Goal: Information Seeking & Learning: Learn about a topic

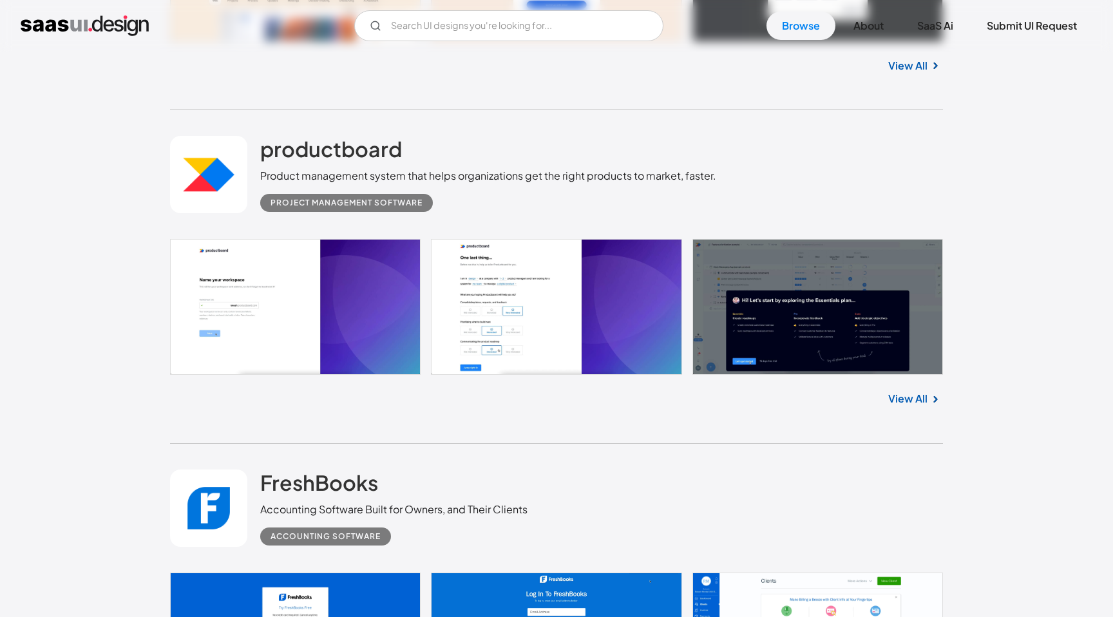
scroll to position [1731, 0]
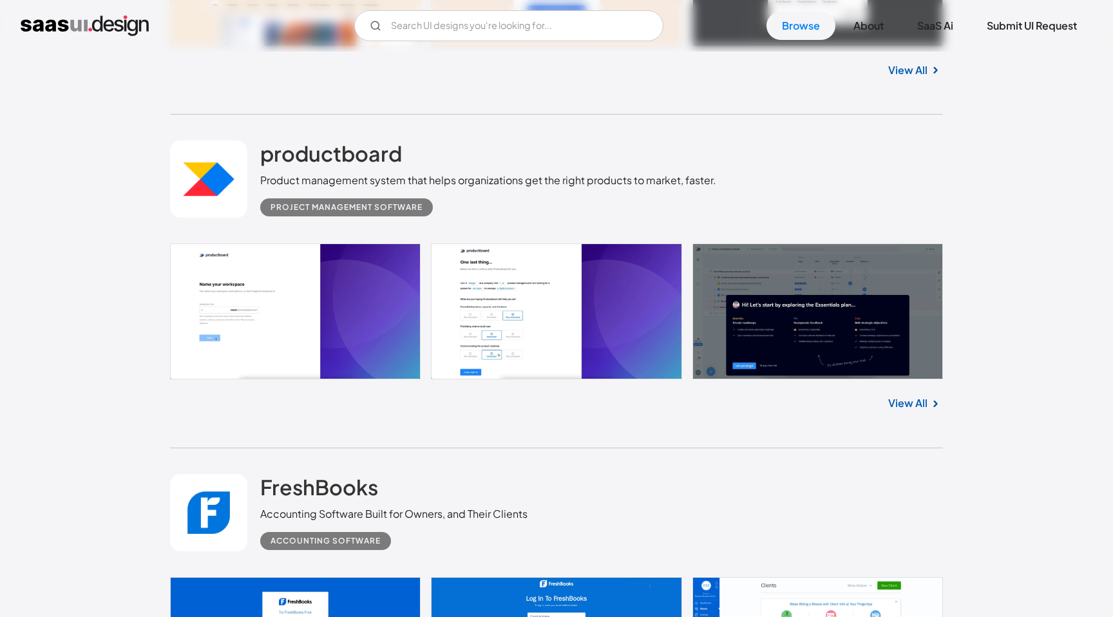
click at [926, 402] on link "View All" at bounding box center [907, 402] width 39 height 15
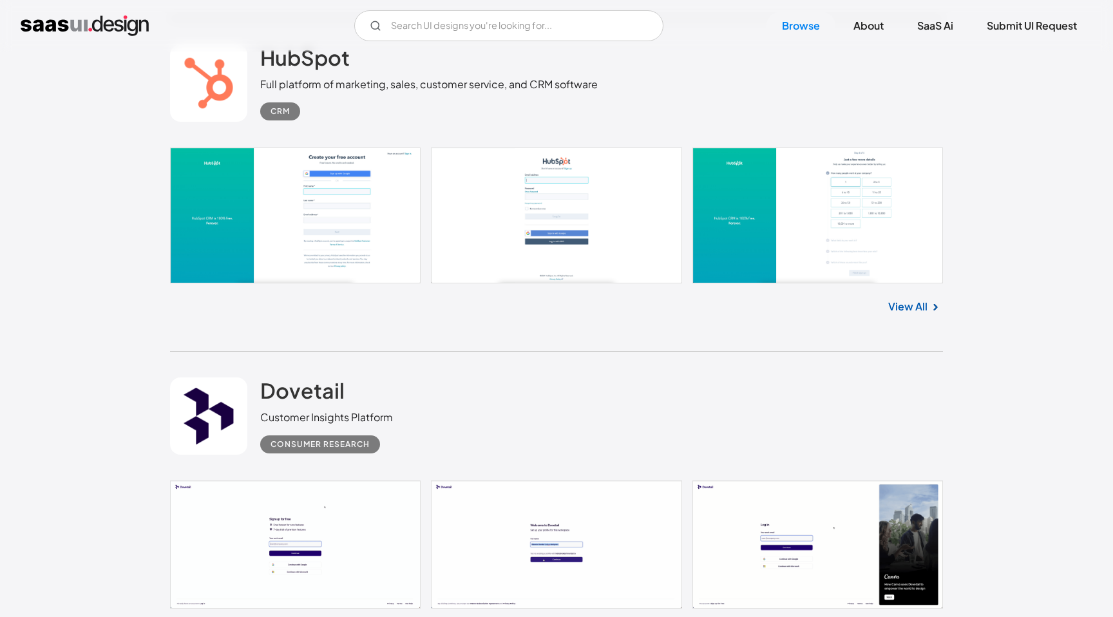
scroll to position [2497, 0]
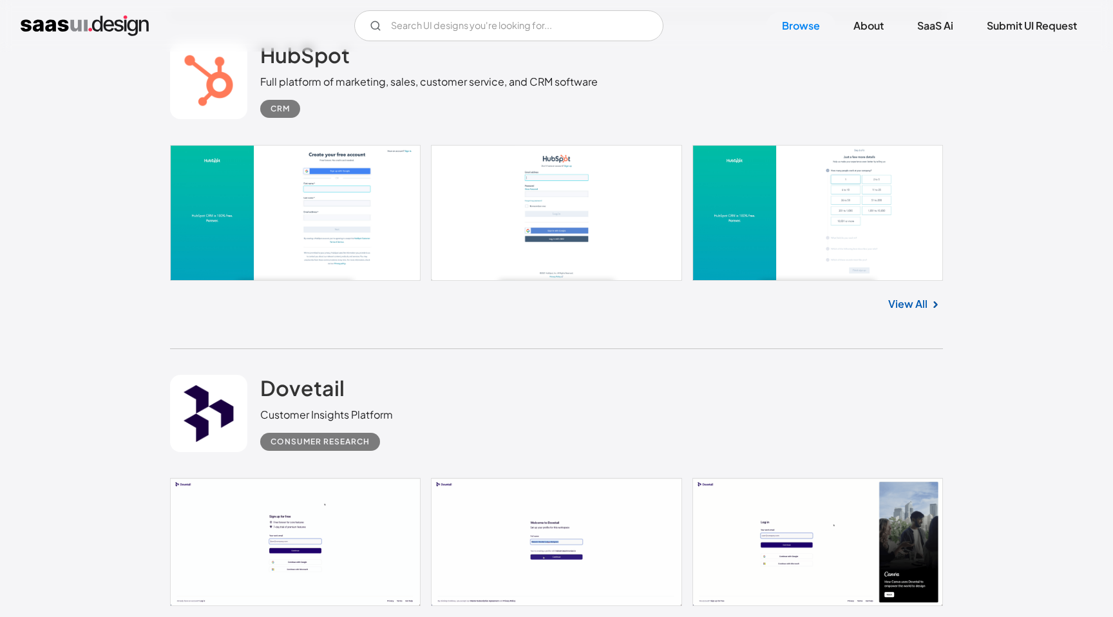
click at [904, 310] on link "View All" at bounding box center [907, 303] width 39 height 15
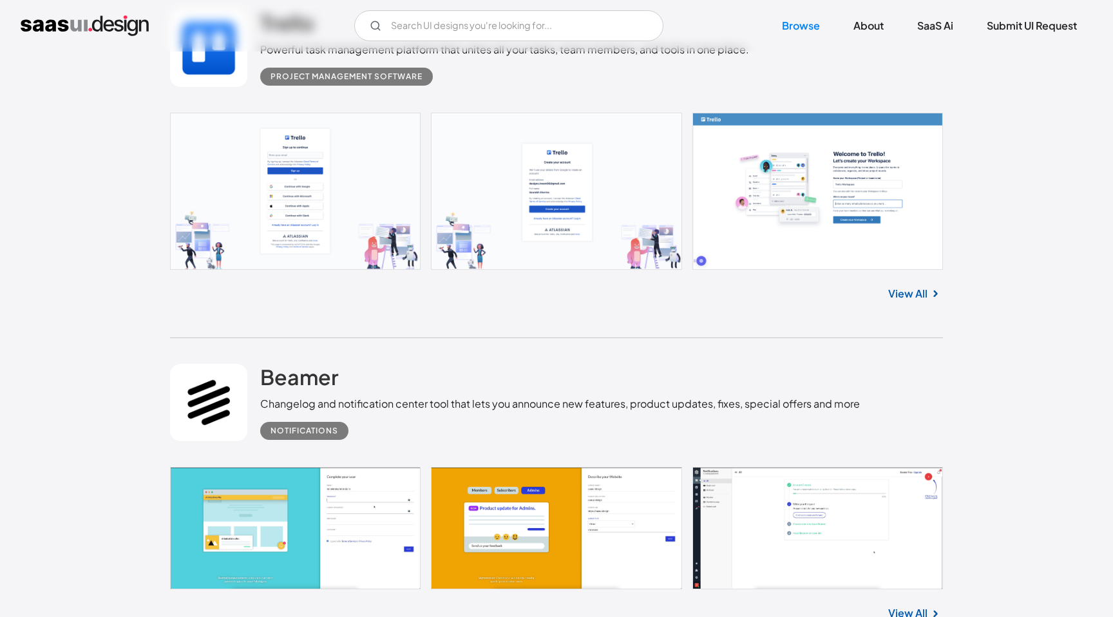
scroll to position [9980, 0]
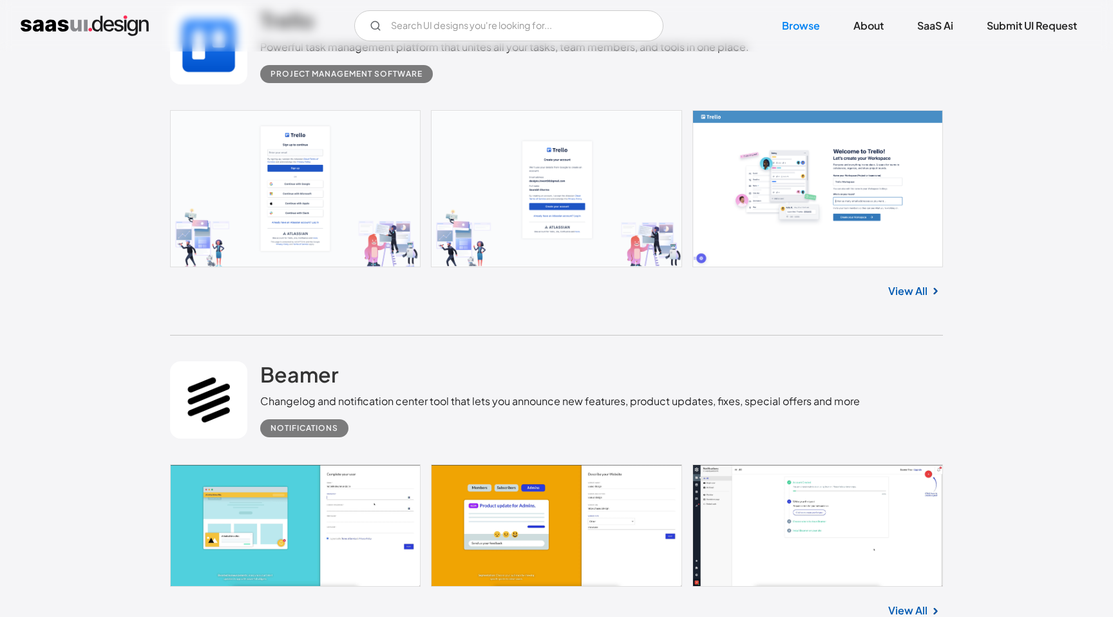
click at [910, 297] on link "View All" at bounding box center [907, 290] width 39 height 15
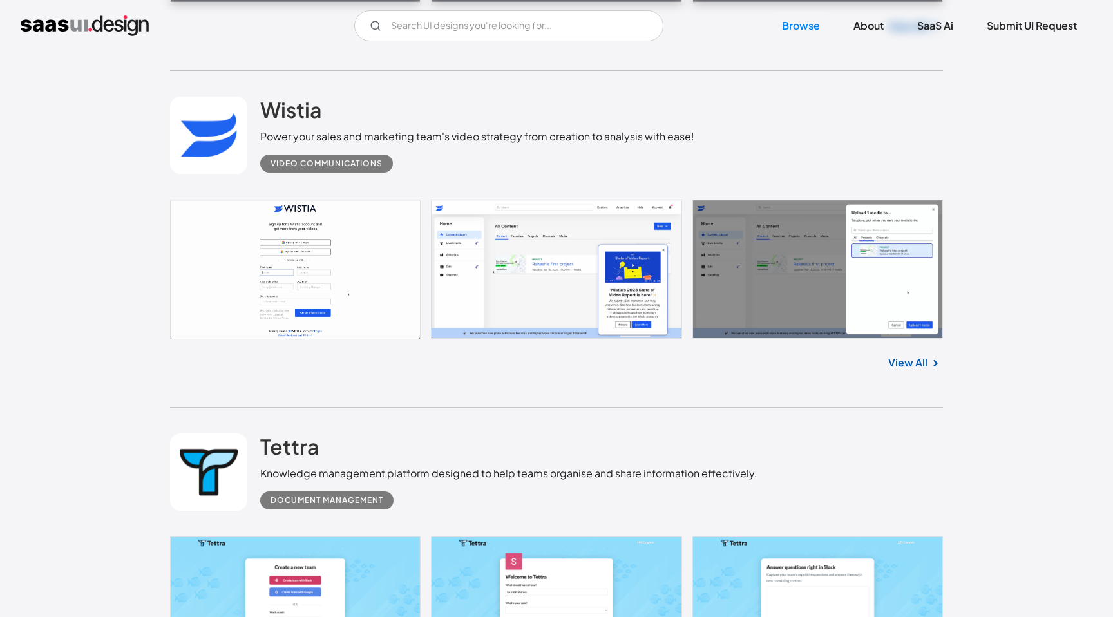
scroll to position [16371, 0]
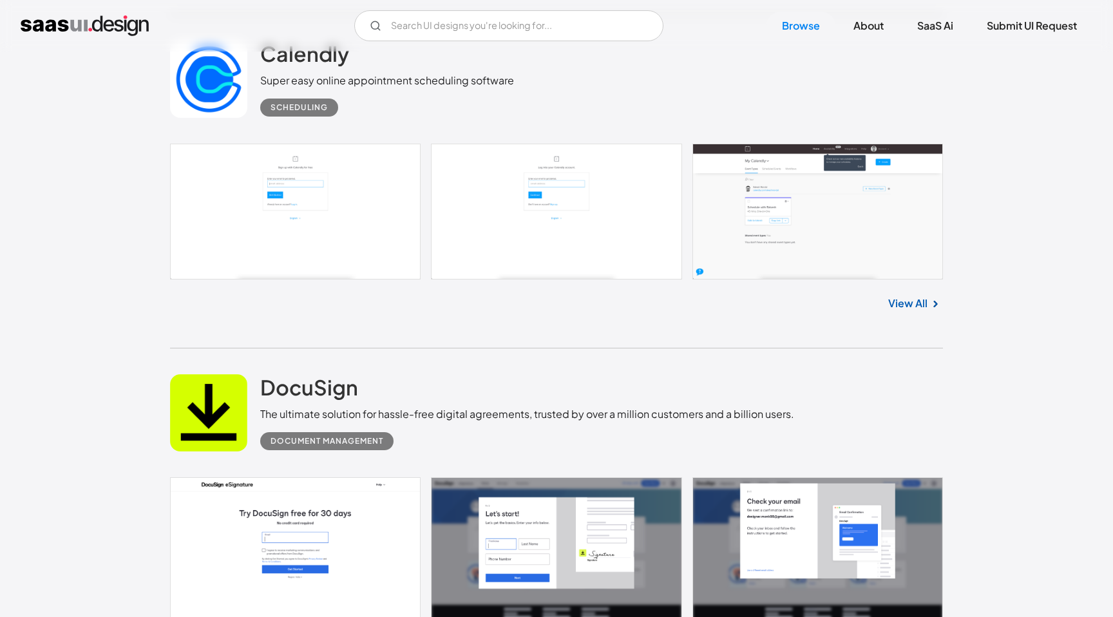
click at [906, 311] on link "View All" at bounding box center [907, 303] width 39 height 15
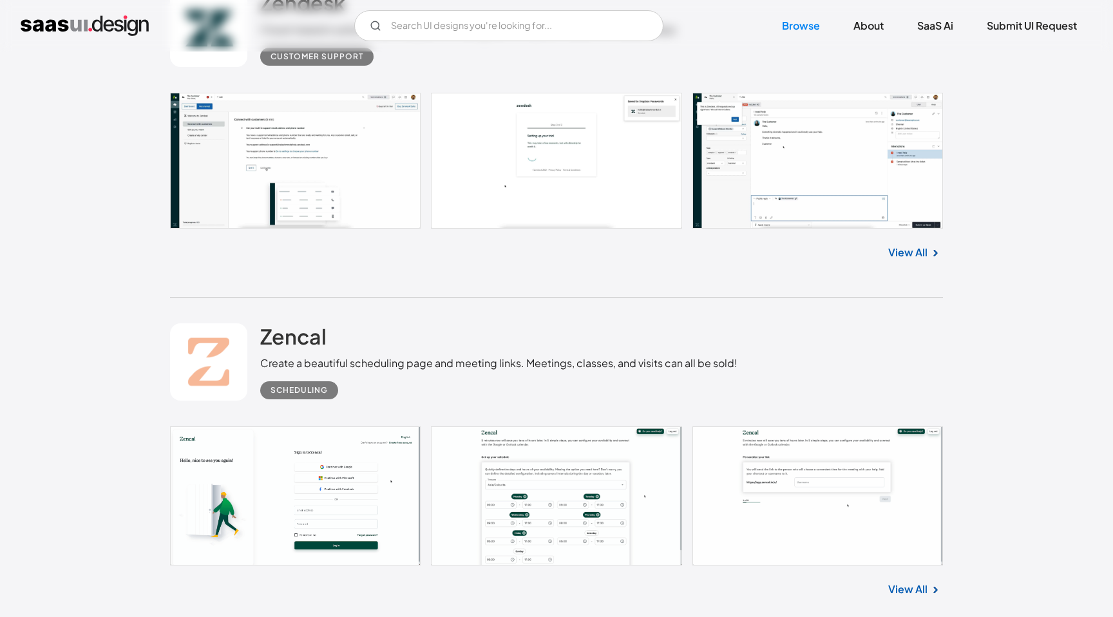
scroll to position [19250, 0]
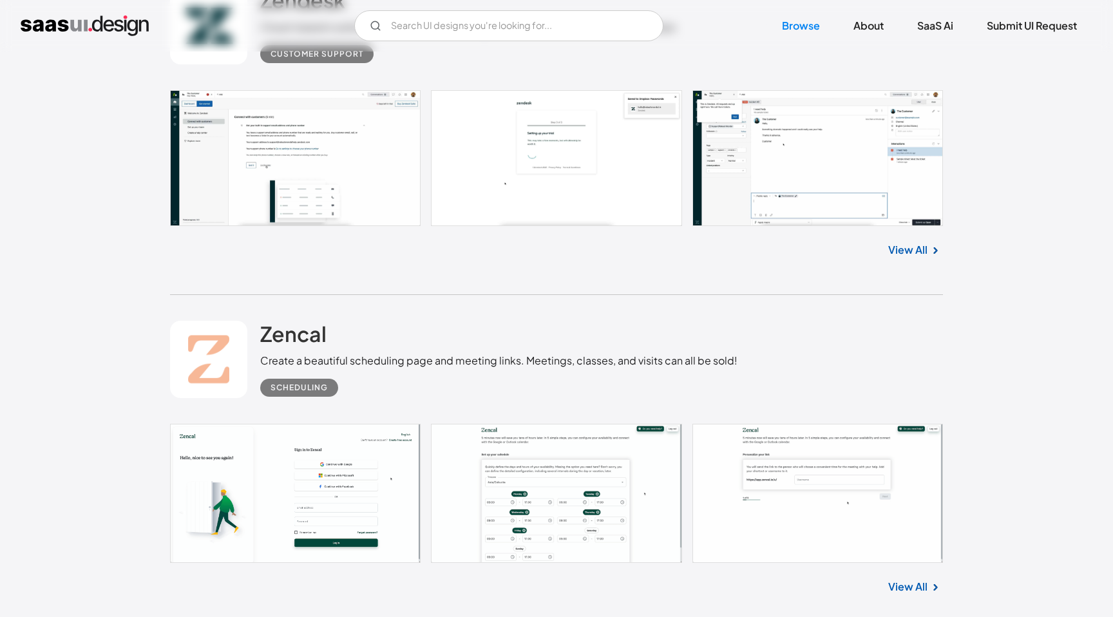
click at [835, 167] on link at bounding box center [556, 158] width 773 height 136
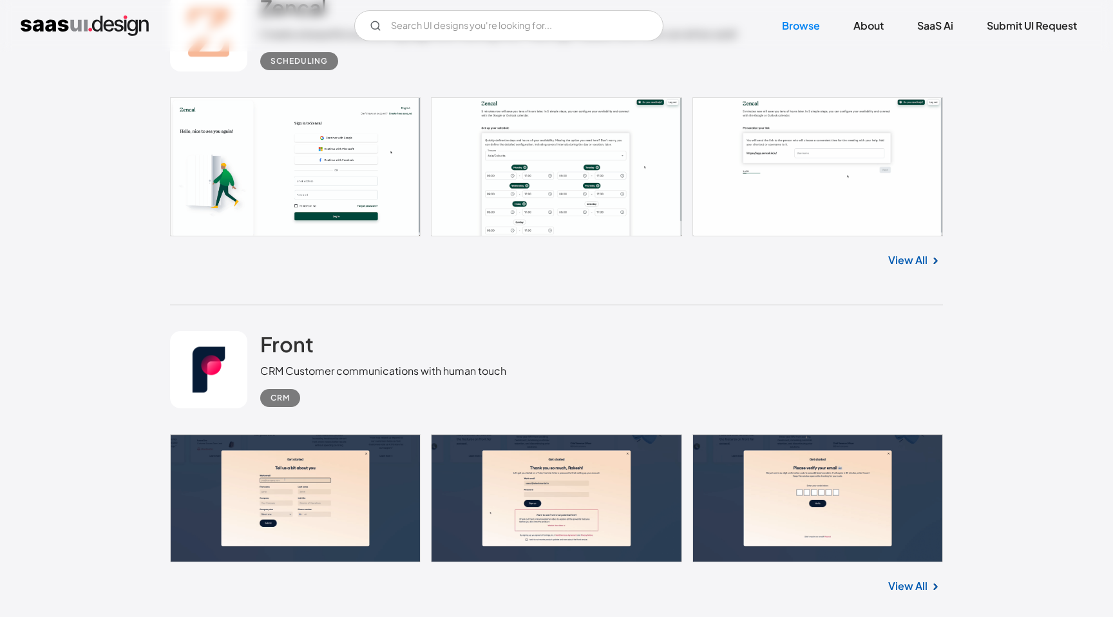
scroll to position [19578, 0]
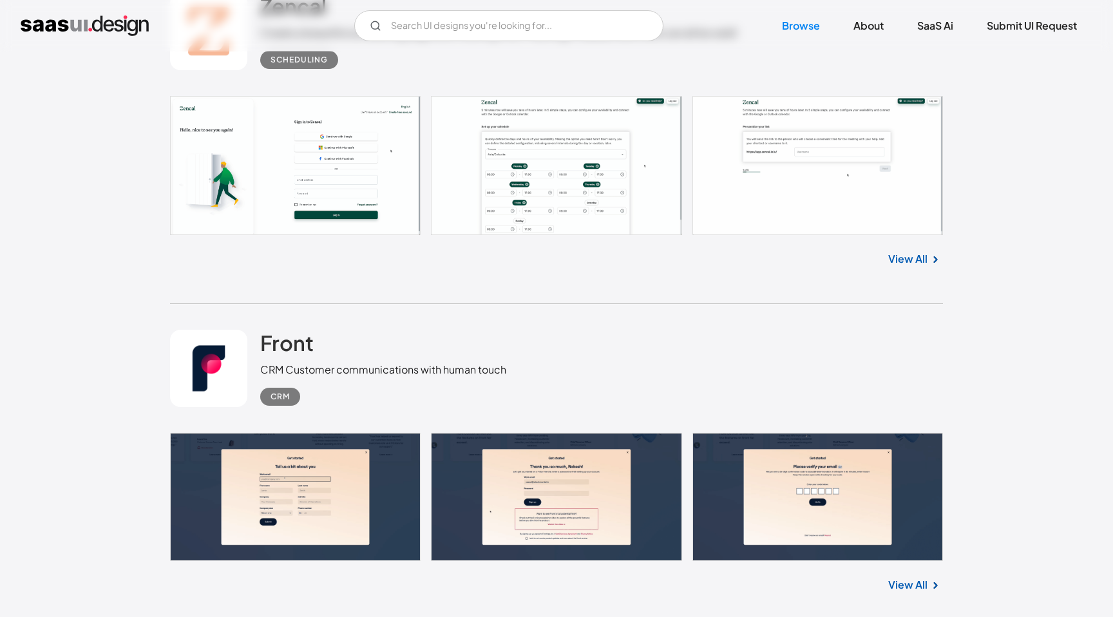
click at [552, 187] on link at bounding box center [556, 165] width 773 height 139
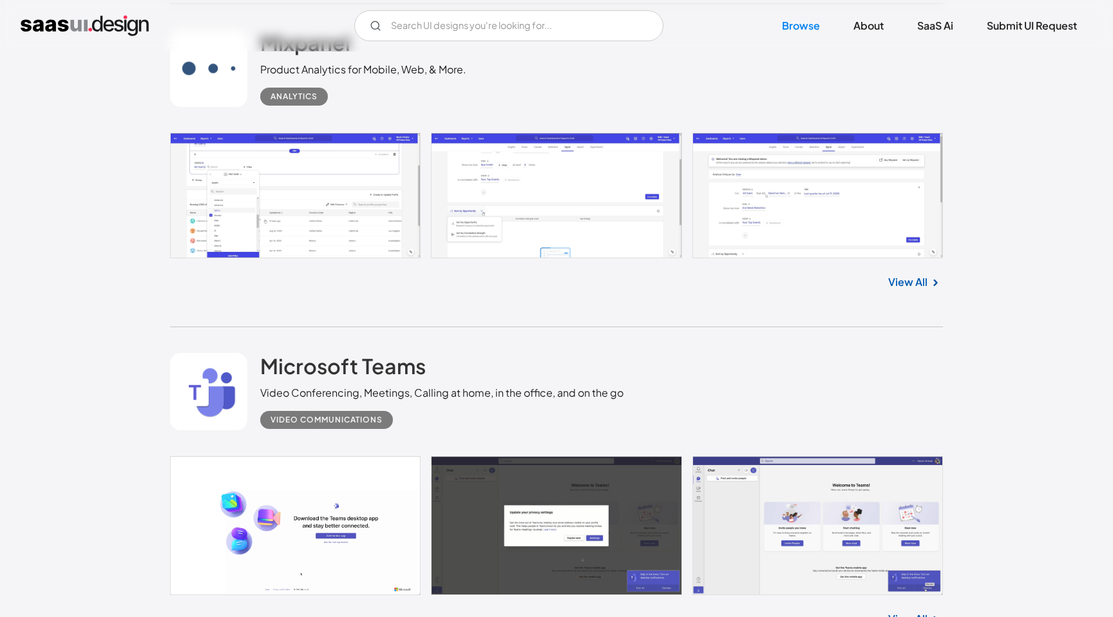
scroll to position [23557, 0]
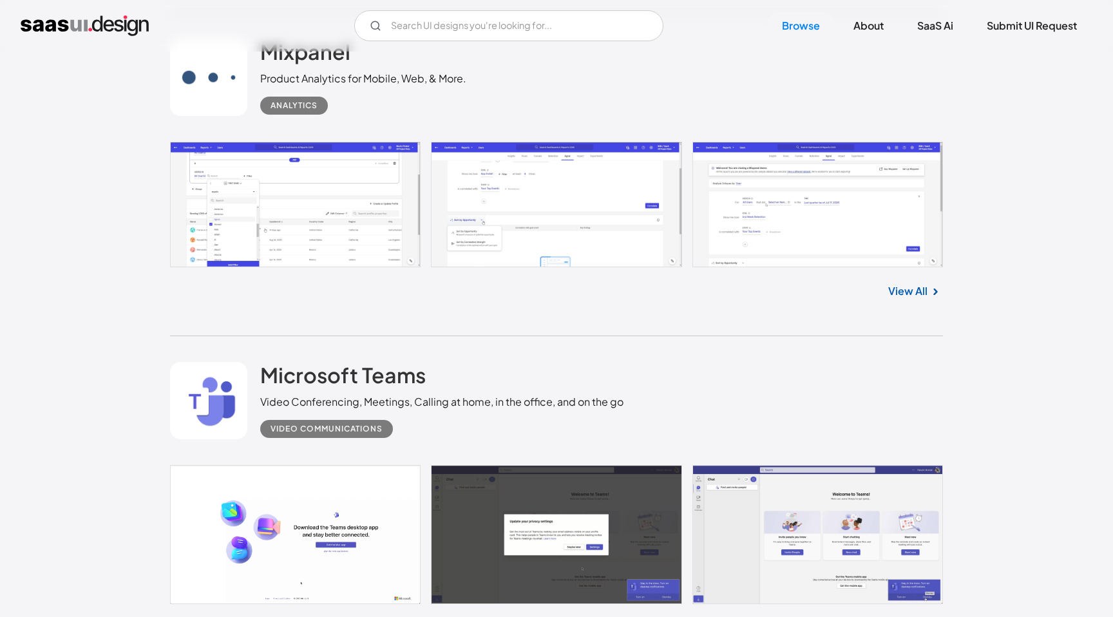
click at [507, 204] on link at bounding box center [556, 205] width 773 height 126
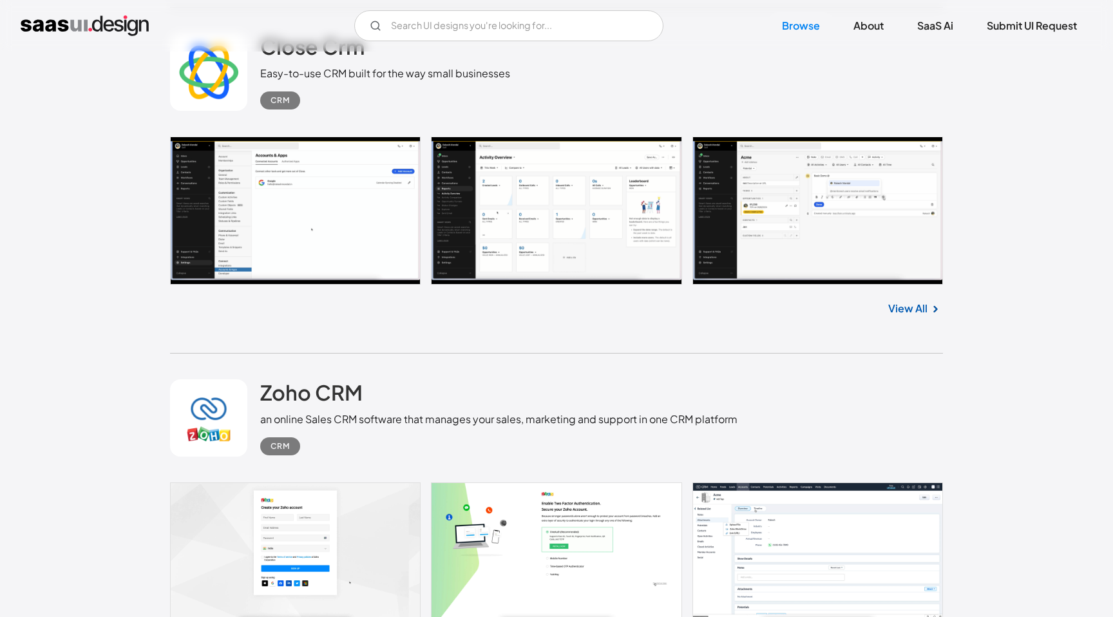
click at [805, 209] on link at bounding box center [556, 211] width 773 height 148
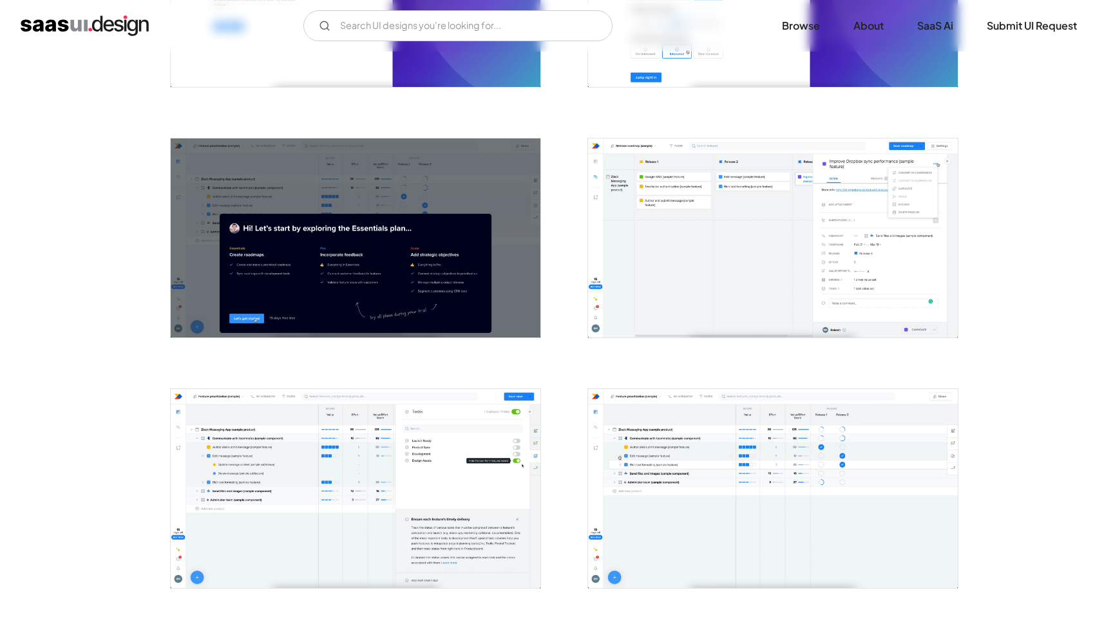
scroll to position [426, 0]
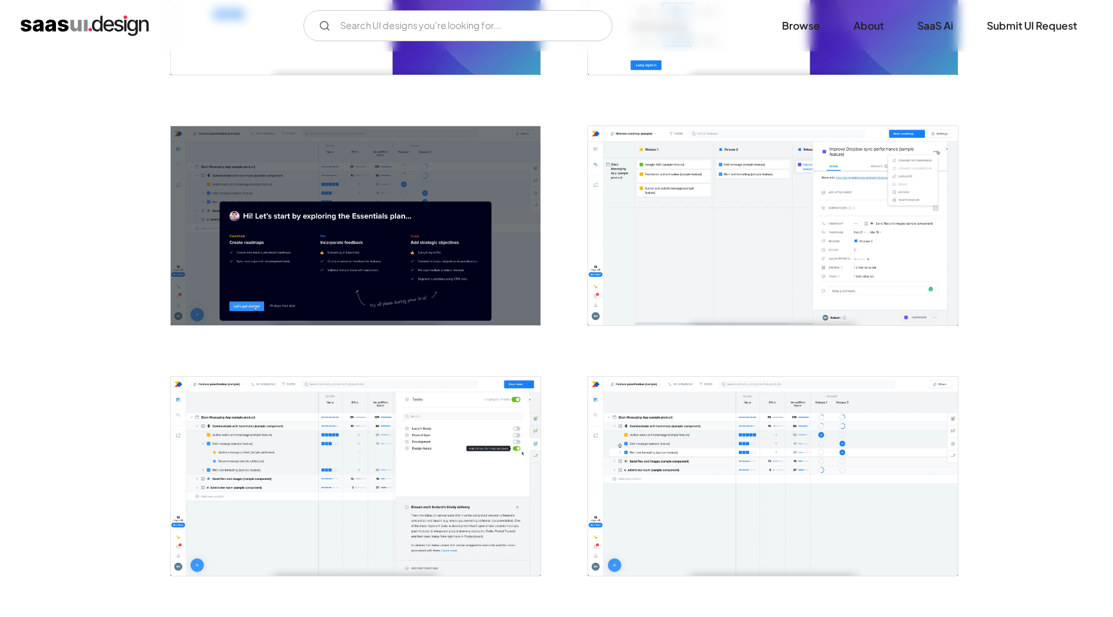
click at [844, 247] on img "open lightbox" at bounding box center [773, 225] width 370 height 199
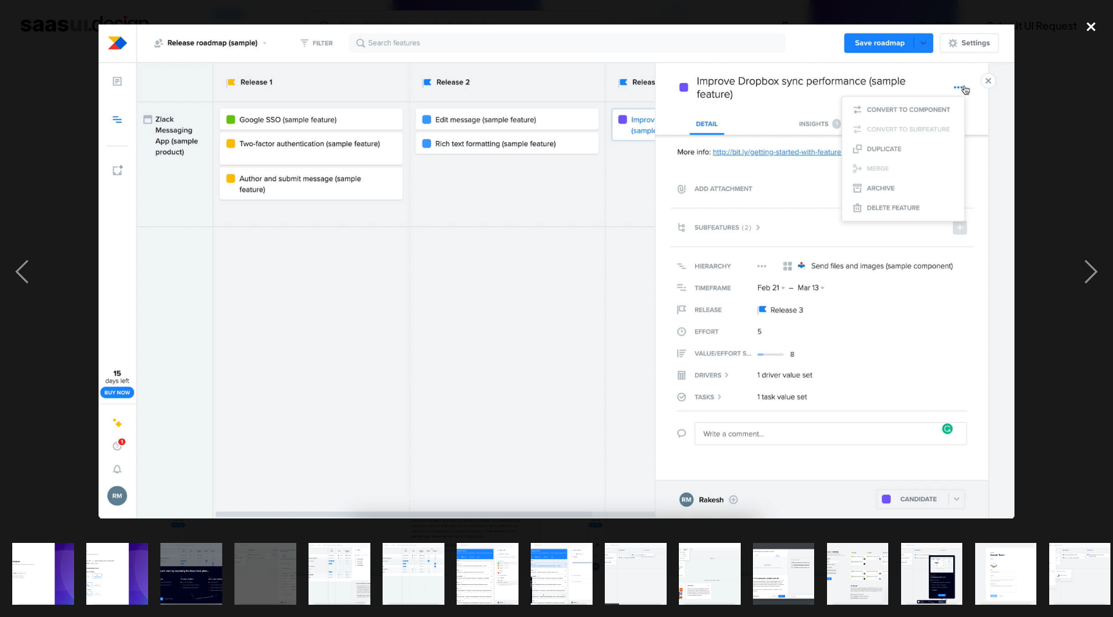
click at [1092, 26] on div "close lightbox" at bounding box center [1091, 26] width 44 height 28
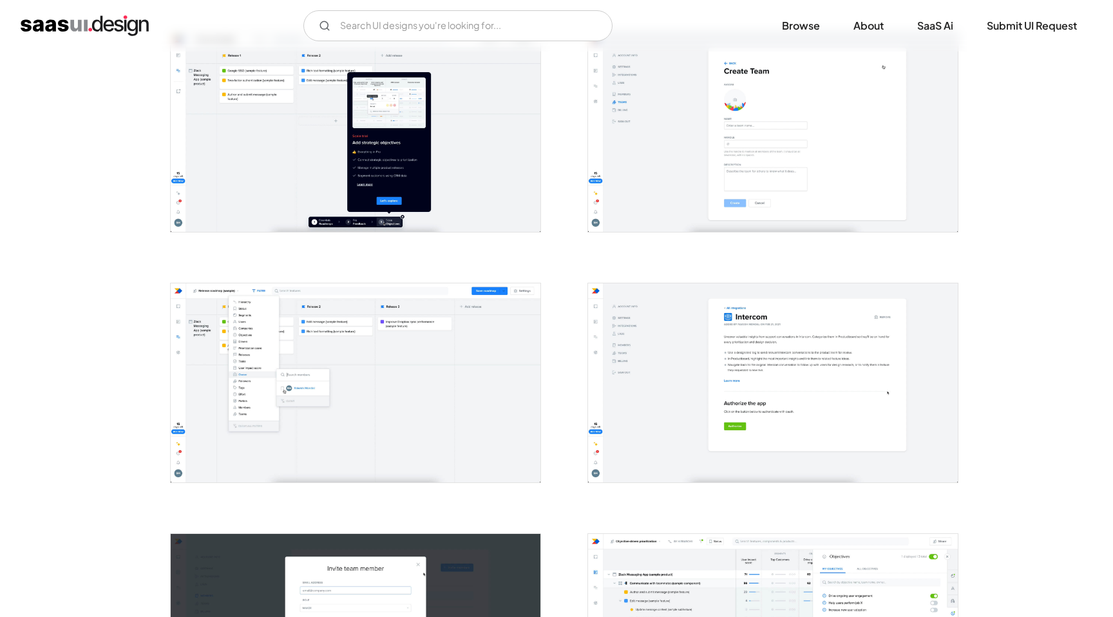
scroll to position [1771, 0]
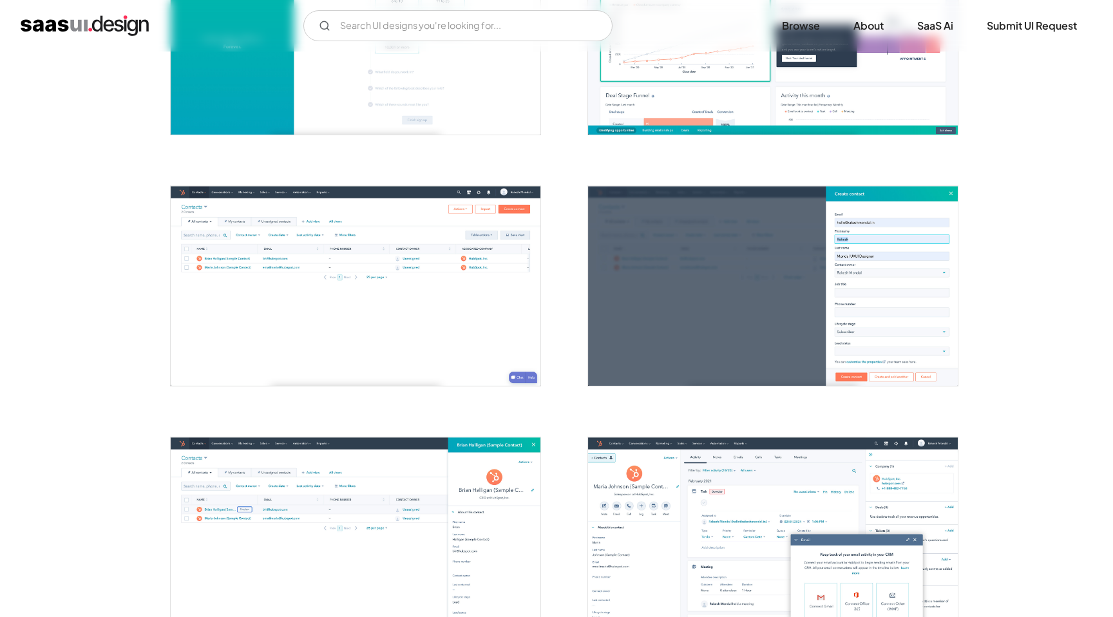
scroll to position [620, 0]
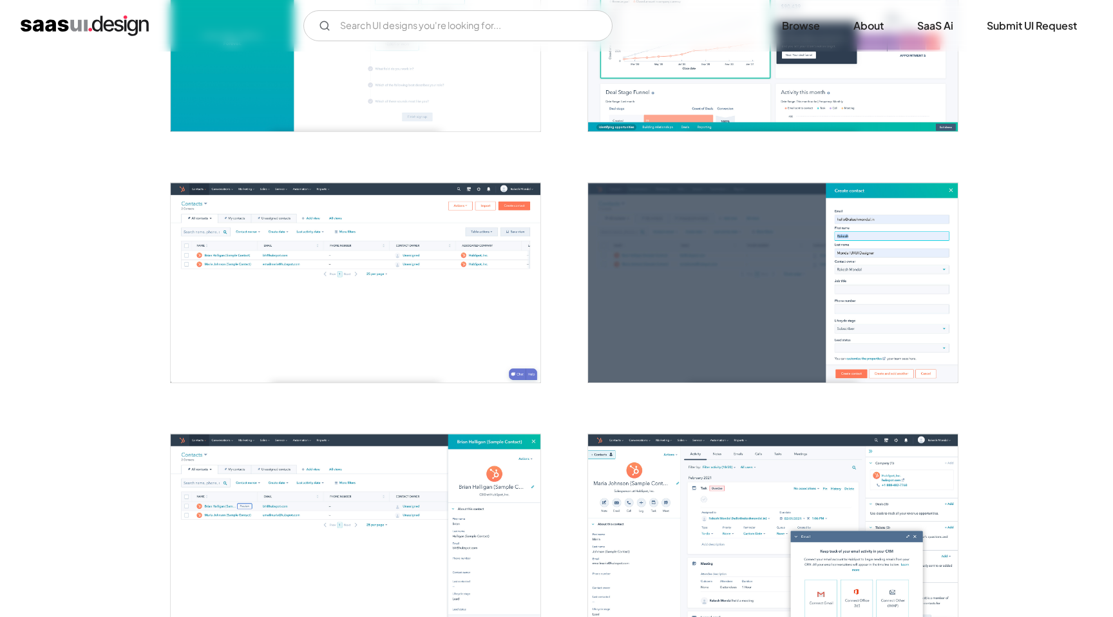
click at [394, 292] on img "open lightbox" at bounding box center [356, 282] width 370 height 199
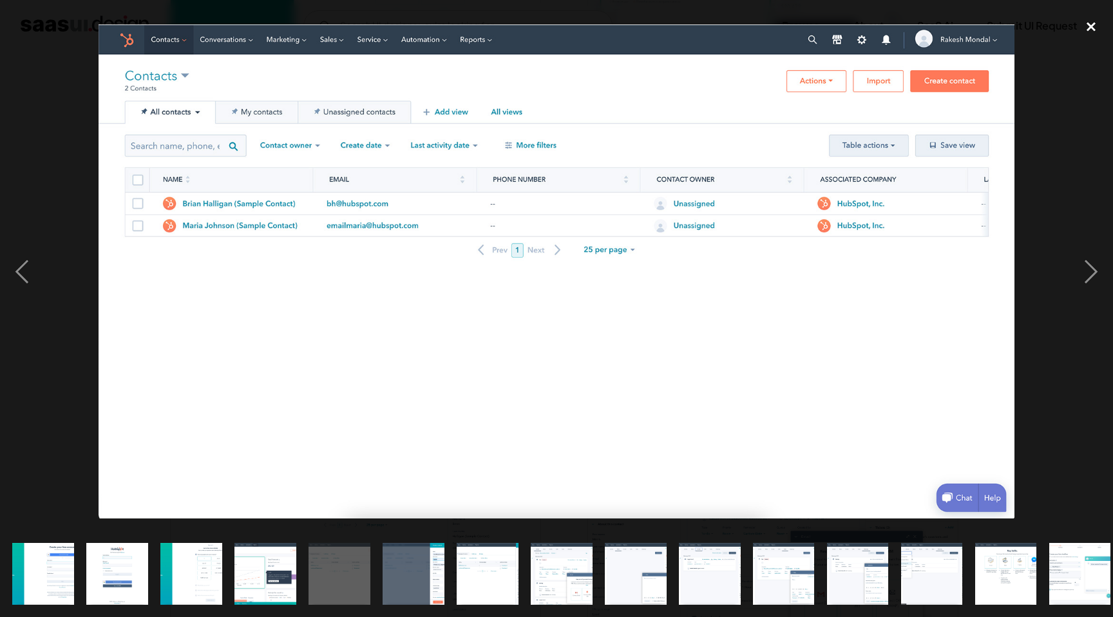
click at [1092, 28] on div "close lightbox" at bounding box center [1091, 26] width 44 height 28
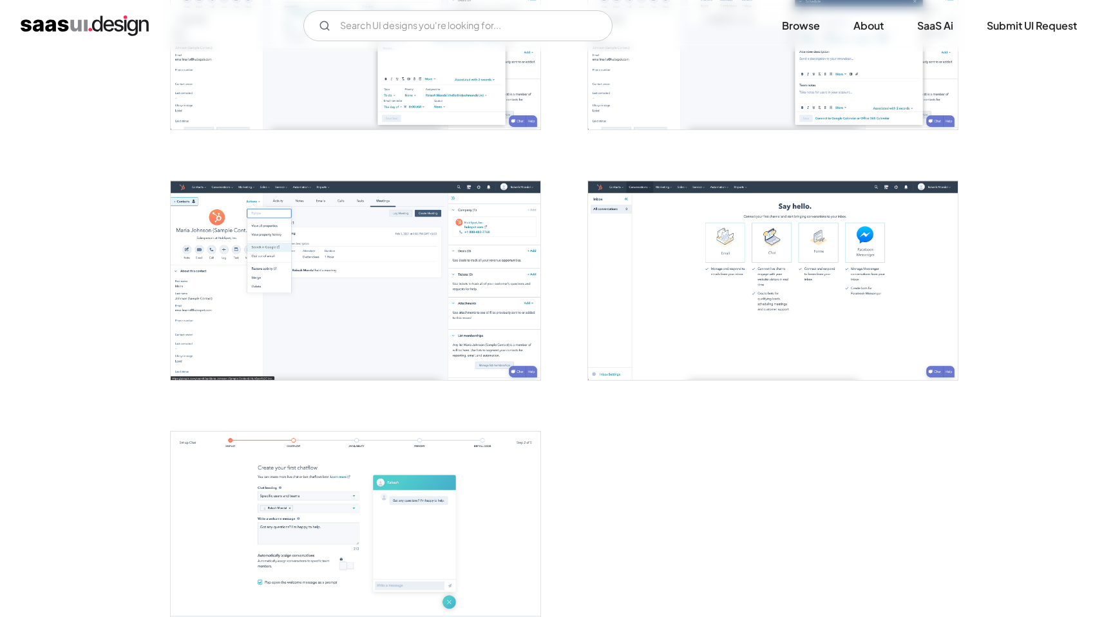
scroll to position [1630, 0]
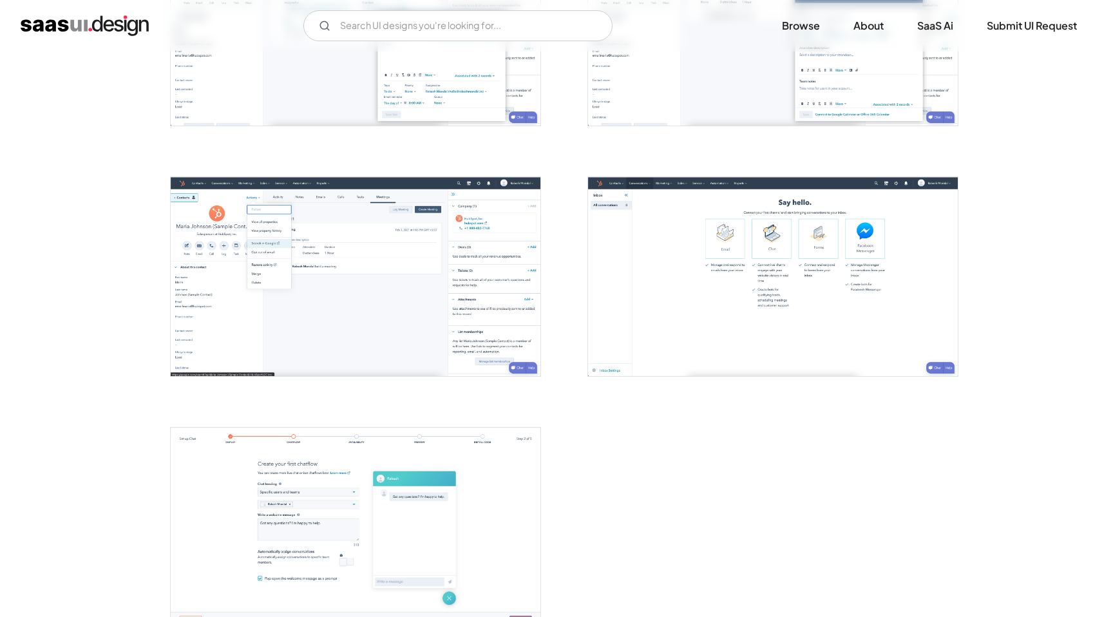
click at [357, 229] on img "open lightbox" at bounding box center [356, 276] width 370 height 199
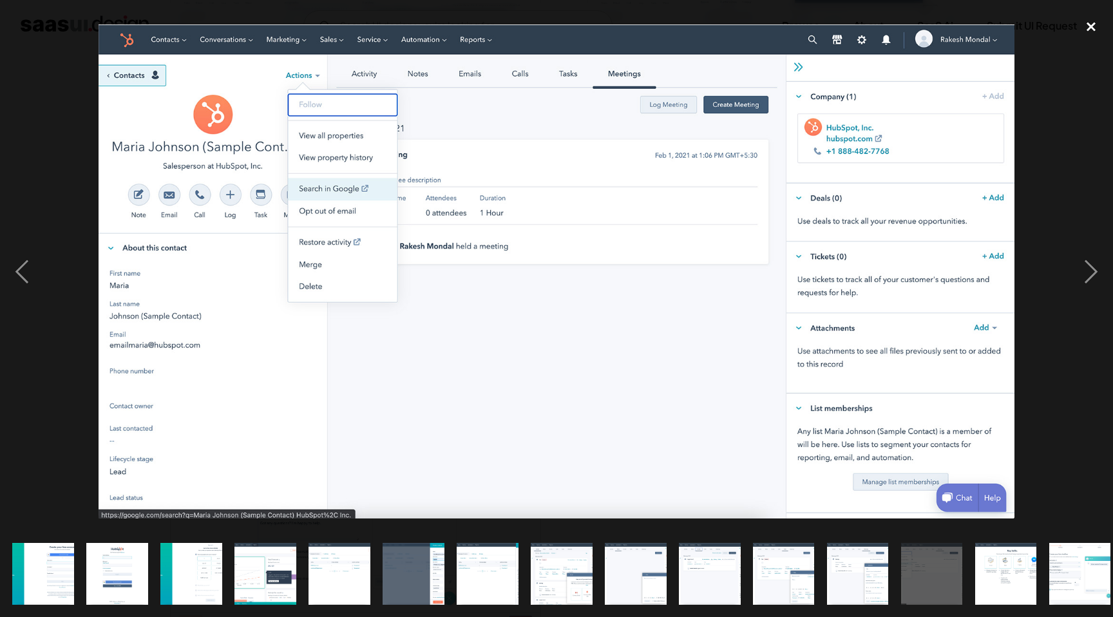
click at [1087, 29] on div "close lightbox" at bounding box center [1091, 26] width 44 height 28
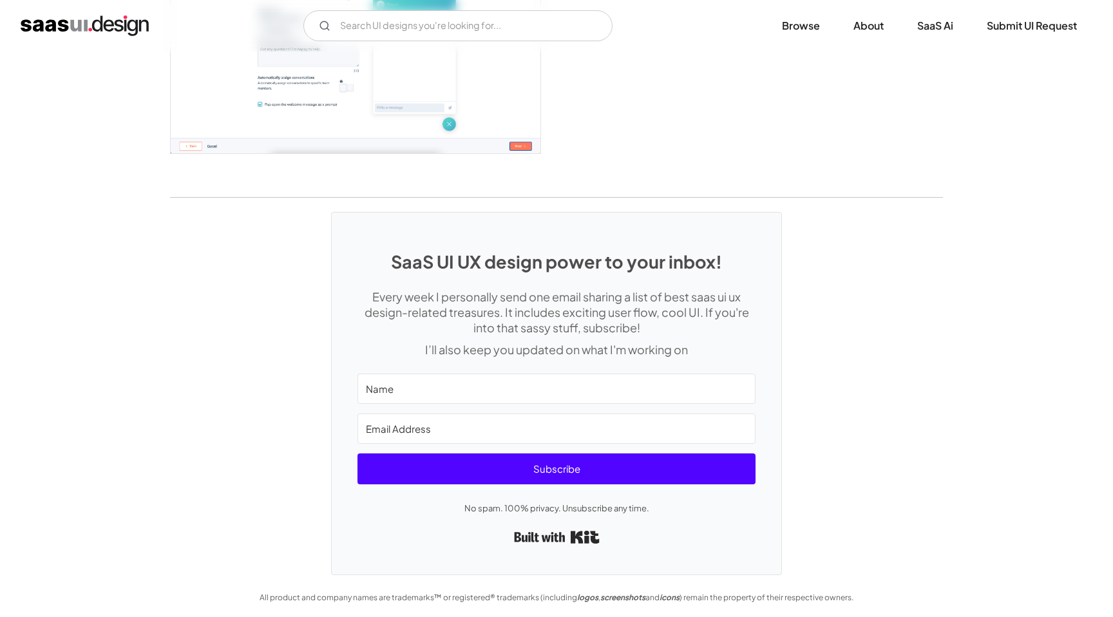
scroll to position [2100, 0]
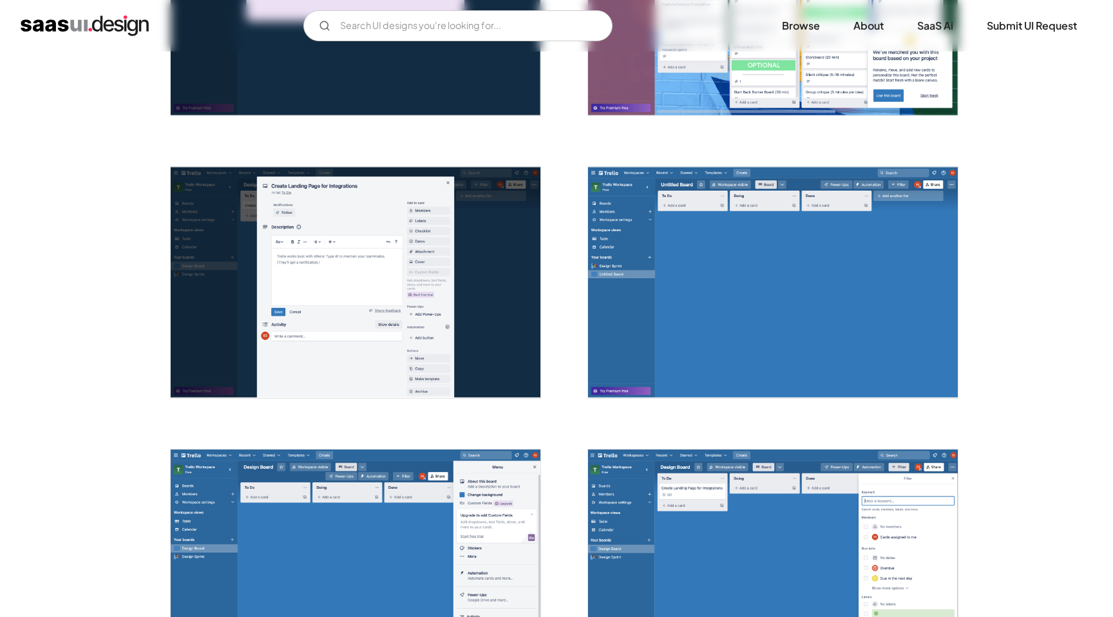
scroll to position [952, 0]
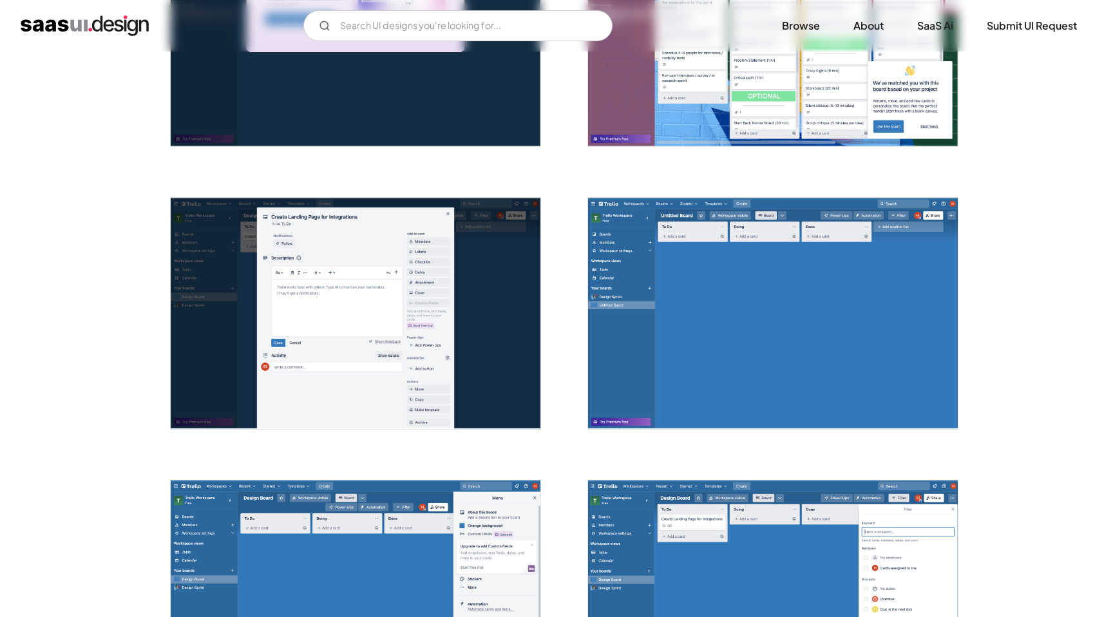
click at [843, 315] on img "open lightbox" at bounding box center [773, 313] width 370 height 231
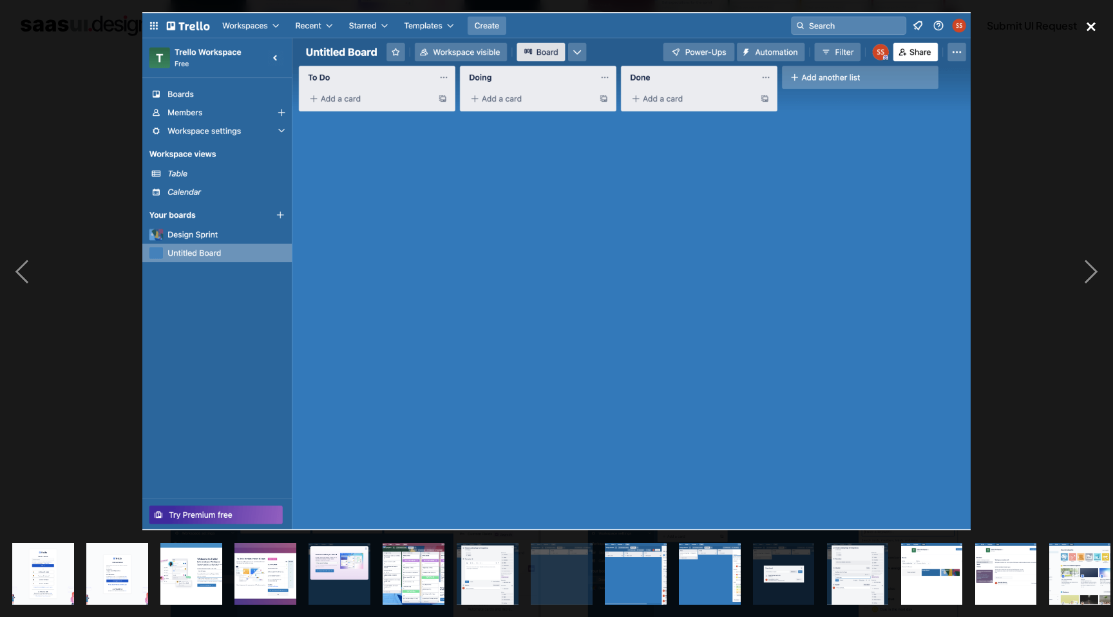
click at [1091, 24] on div "close lightbox" at bounding box center [1091, 26] width 44 height 28
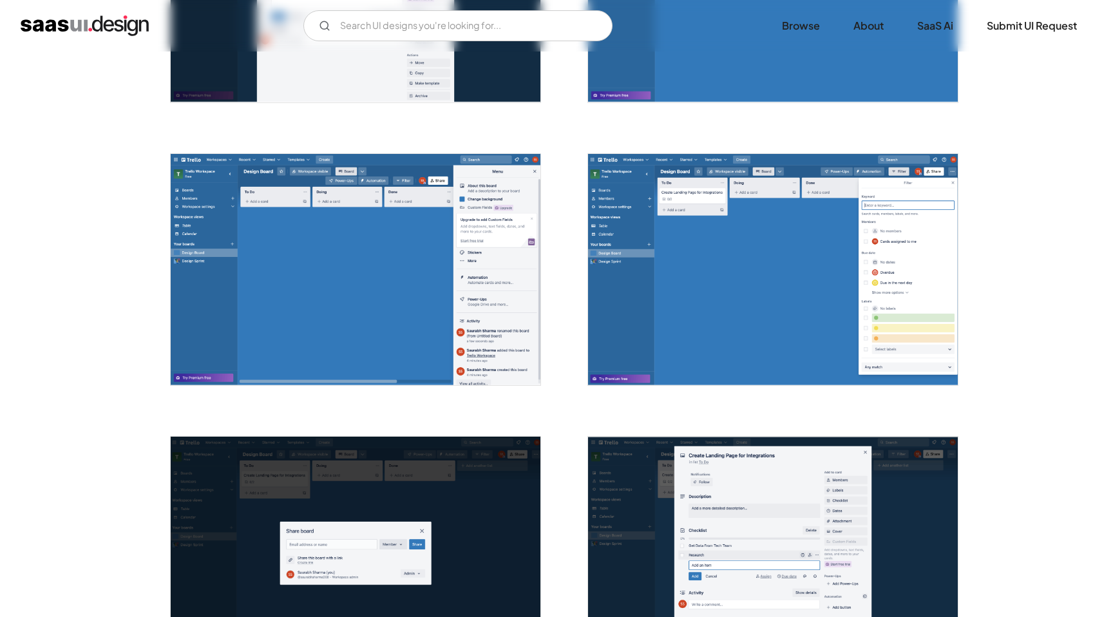
scroll to position [1283, 0]
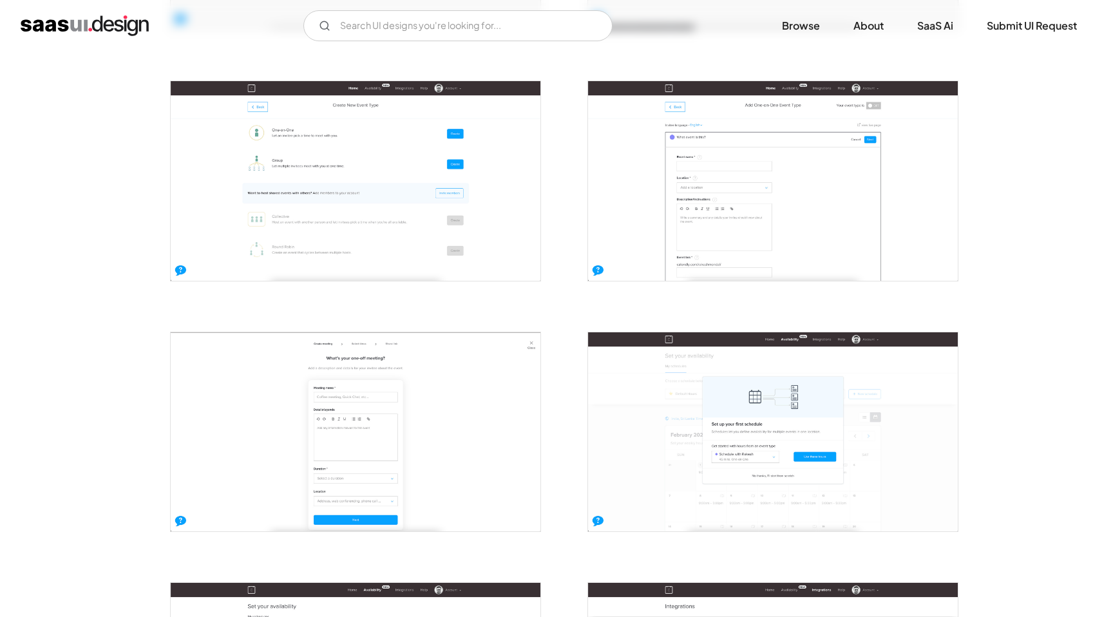
scroll to position [723, 0]
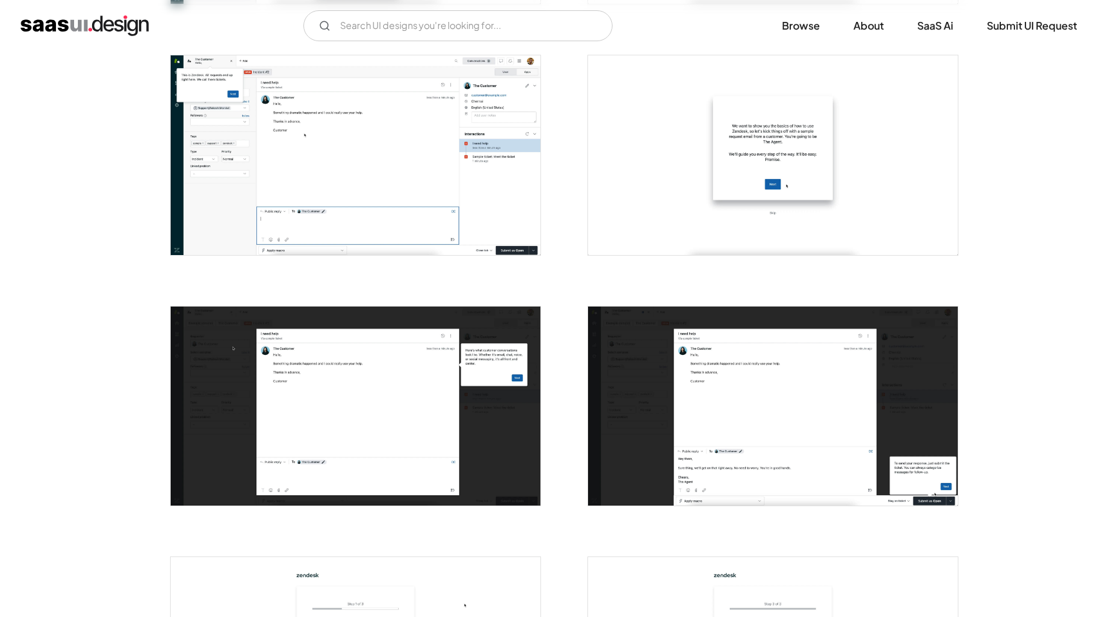
scroll to position [502, 0]
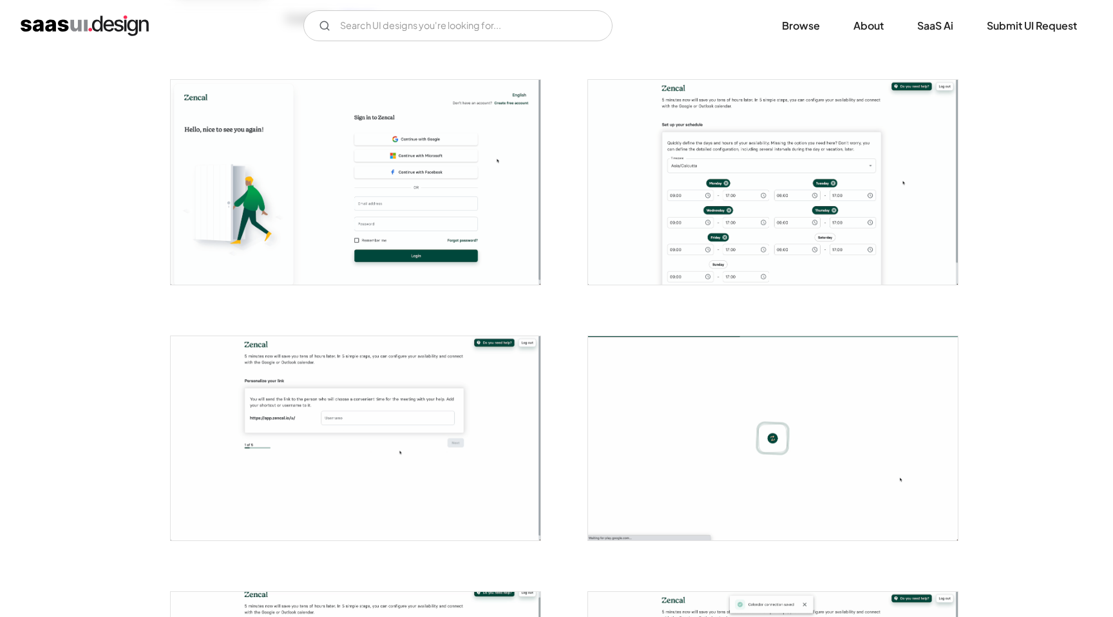
scroll to position [220, 0]
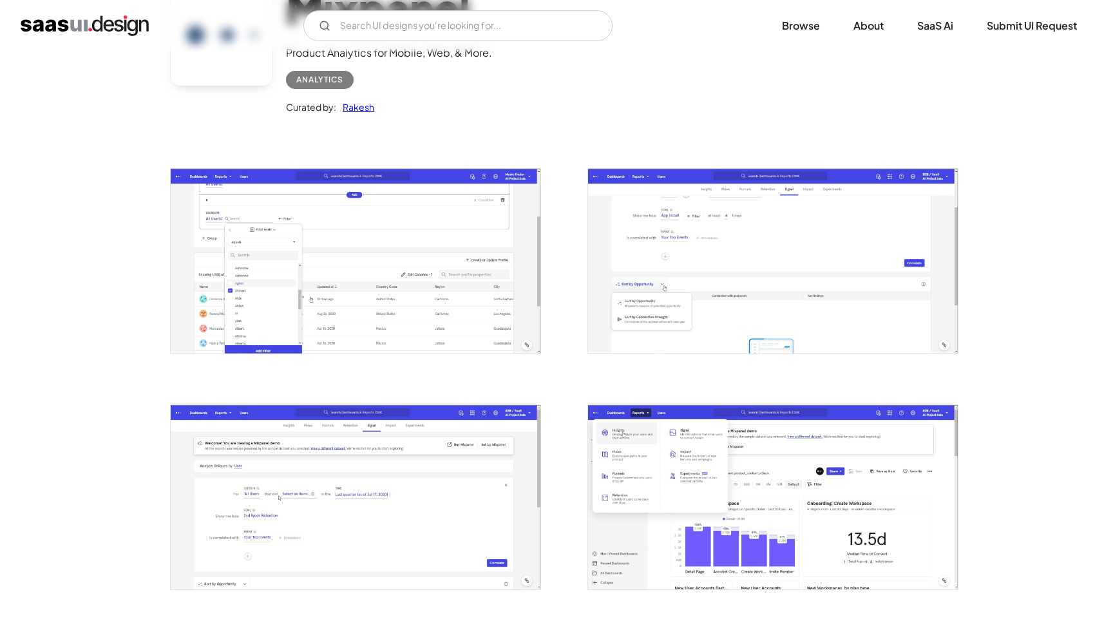
scroll to position [142, 0]
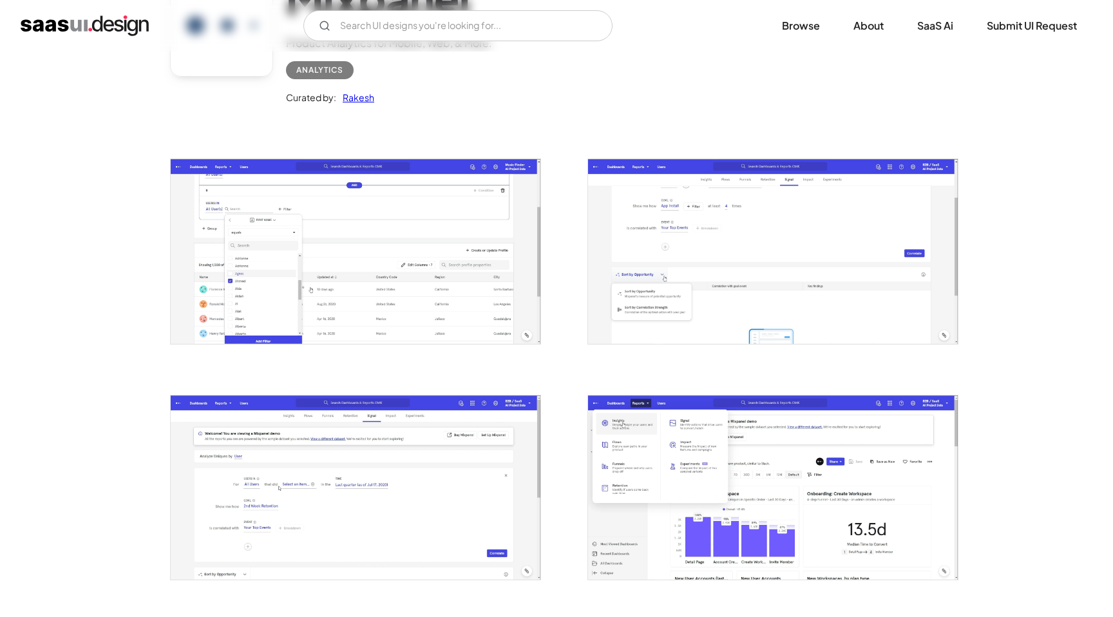
click at [445, 254] on img "open lightbox" at bounding box center [356, 251] width 370 height 184
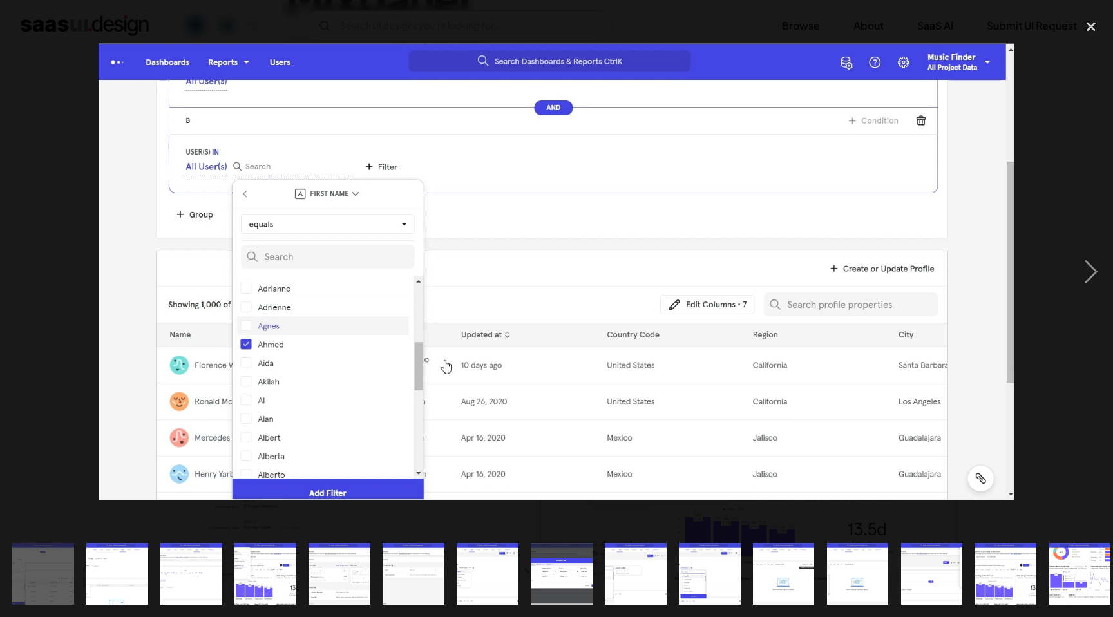
click at [586, 204] on img at bounding box center [557, 271] width 916 height 457
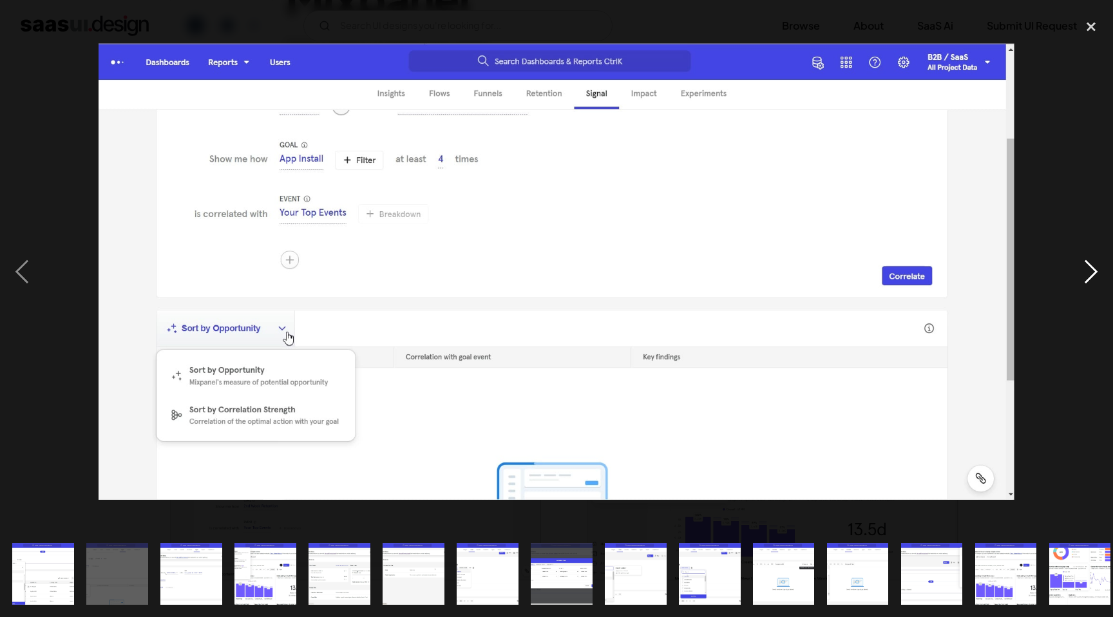
click at [1088, 128] on div "next image" at bounding box center [1091, 271] width 44 height 519
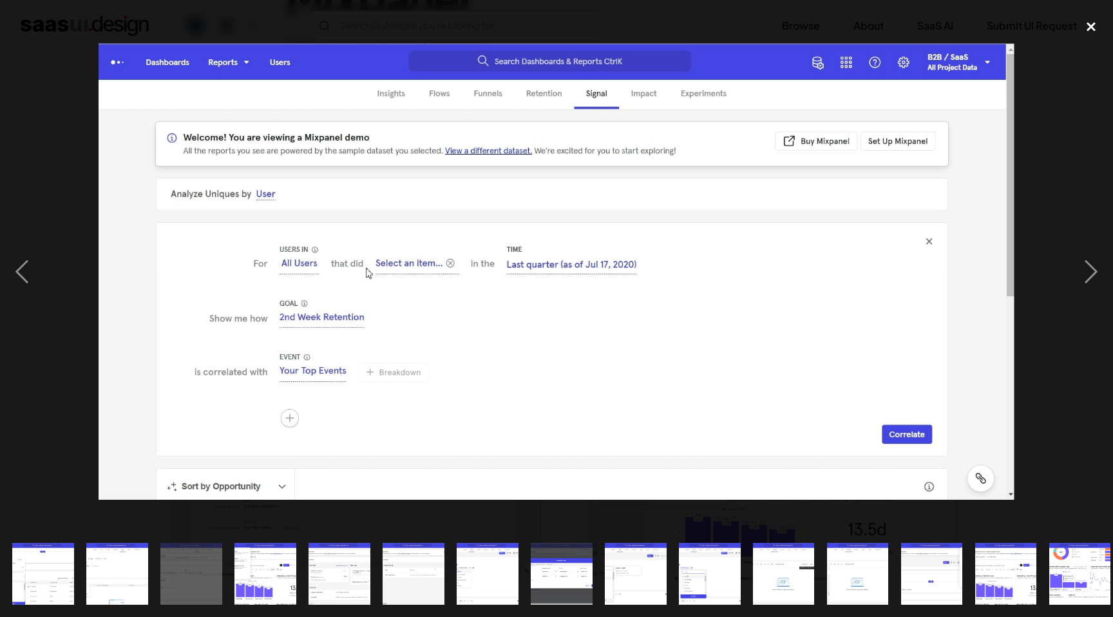
click at [1092, 28] on div "close lightbox" at bounding box center [1091, 26] width 44 height 28
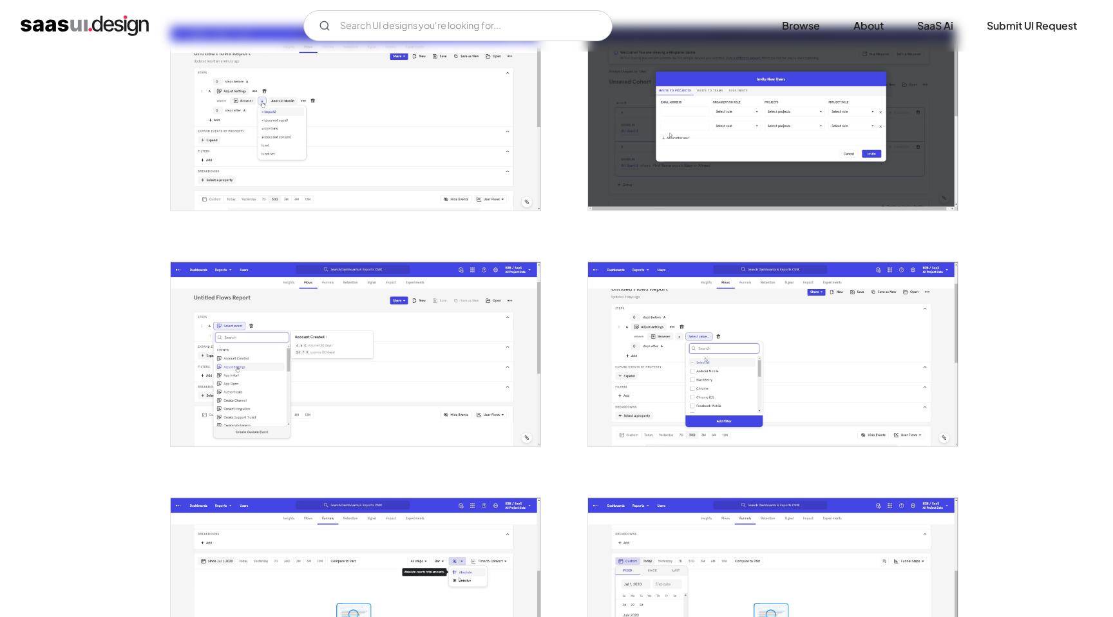
scroll to position [982, 0]
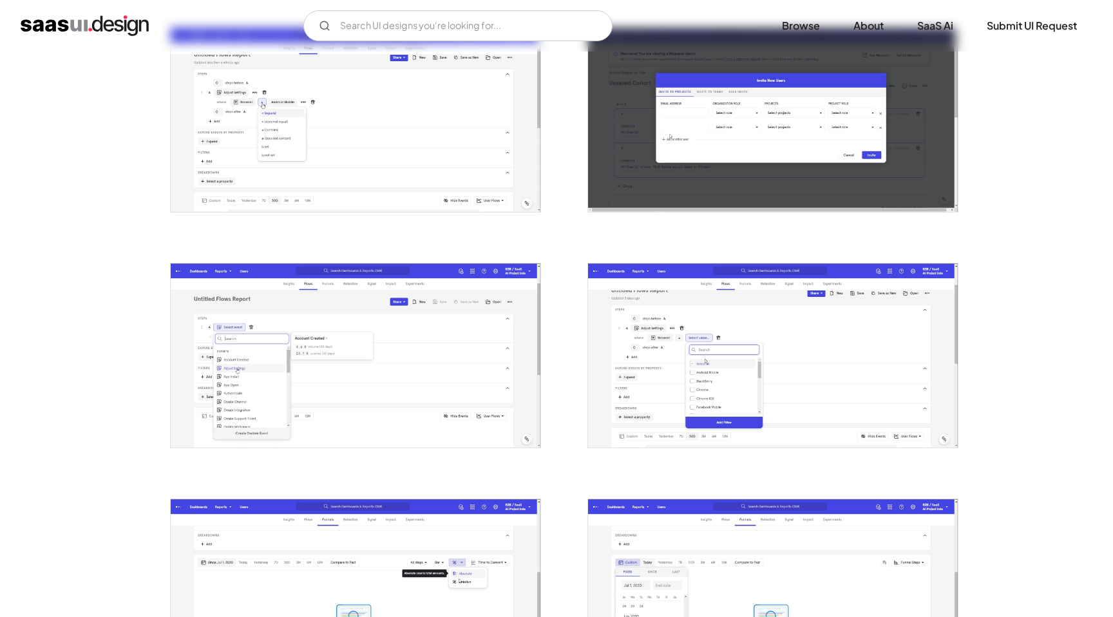
click at [813, 131] on img "open lightbox" at bounding box center [773, 120] width 370 height 184
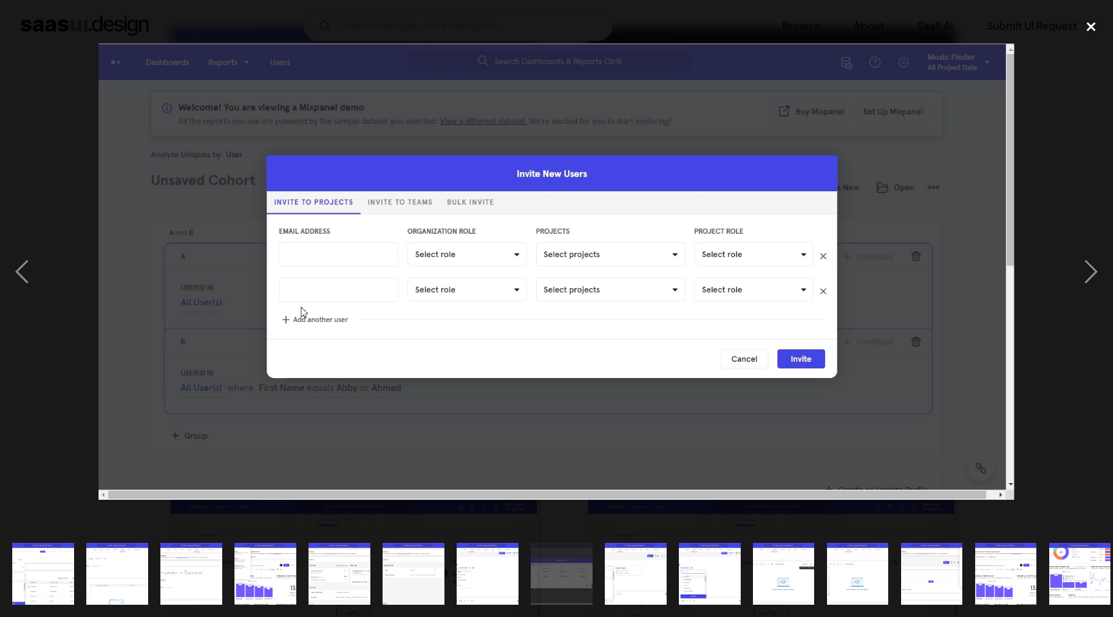
click at [1092, 26] on div "close lightbox" at bounding box center [1091, 26] width 44 height 28
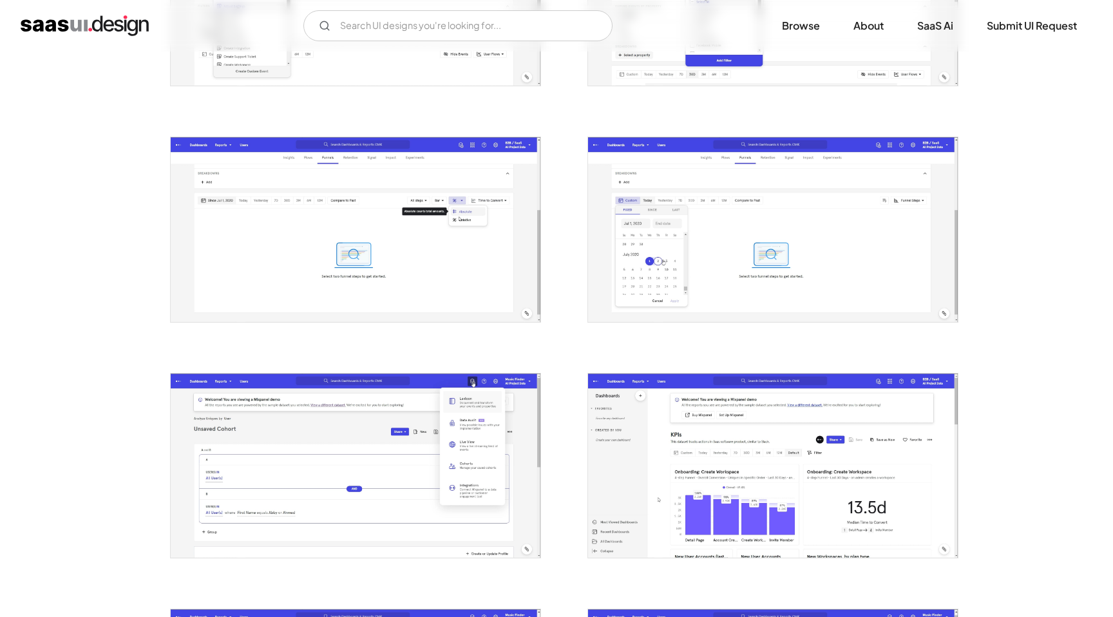
scroll to position [1345, 0]
click at [706, 214] on img "open lightbox" at bounding box center [773, 229] width 370 height 184
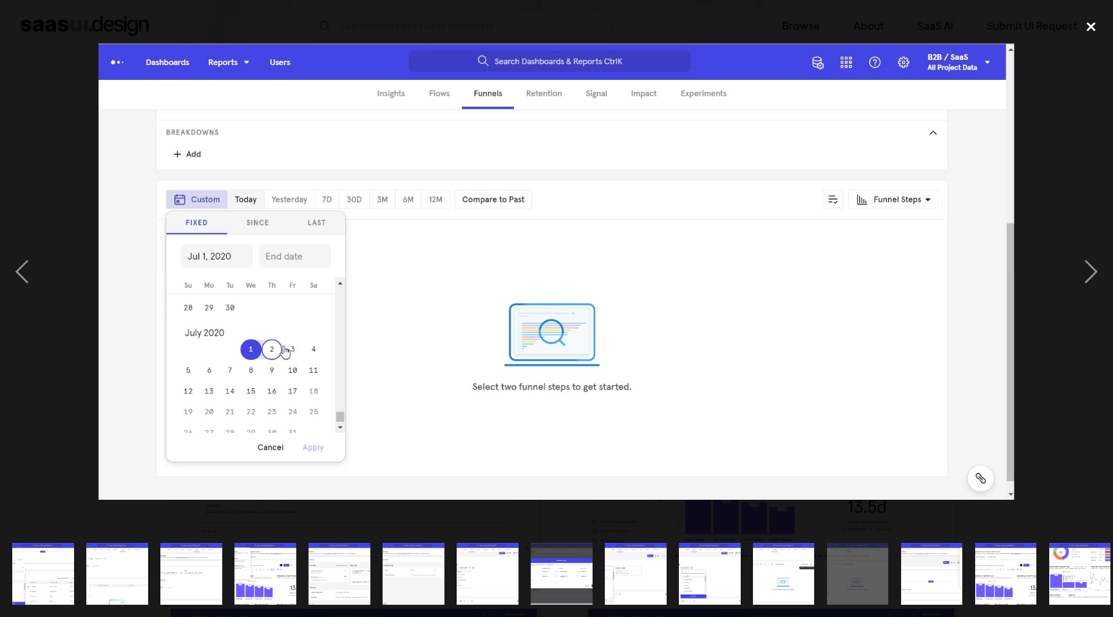
click at [1094, 28] on div "close lightbox" at bounding box center [1091, 26] width 44 height 28
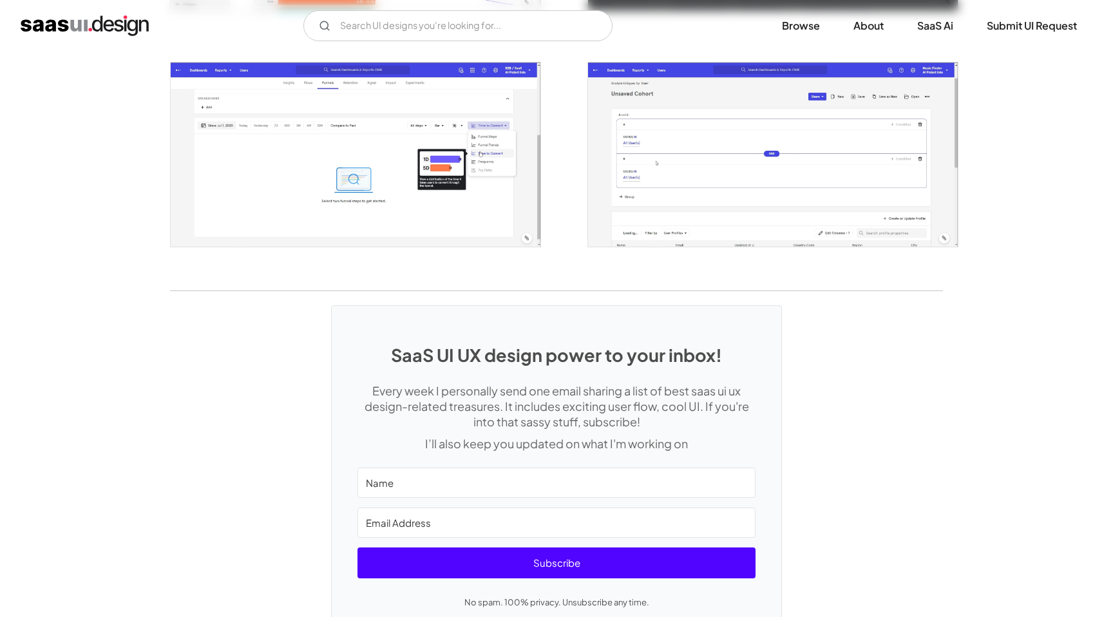
scroll to position [2365, 0]
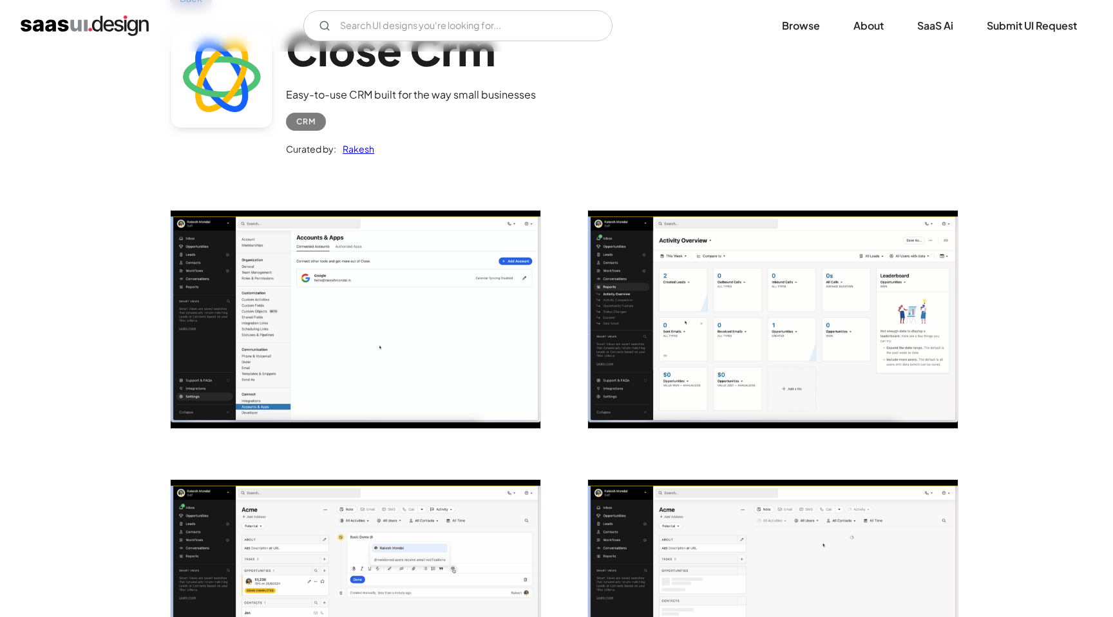
scroll to position [122, 0]
